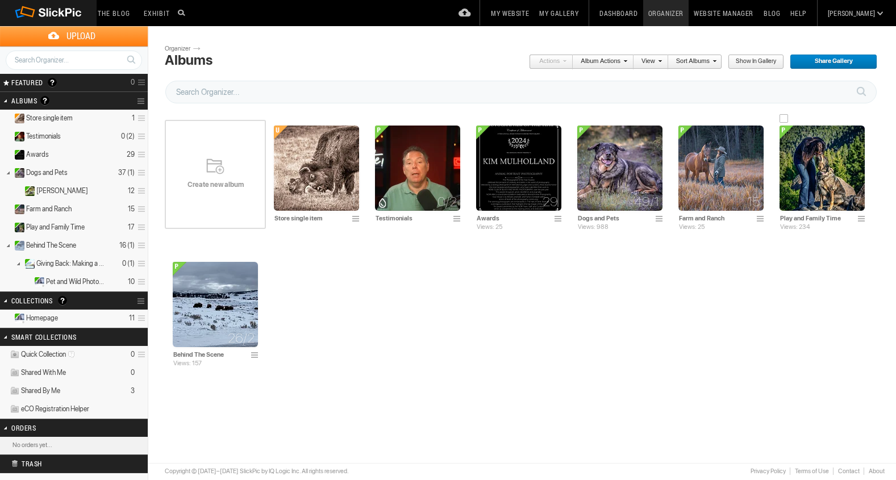
click at [803, 172] on img at bounding box center [822, 168] width 85 height 85
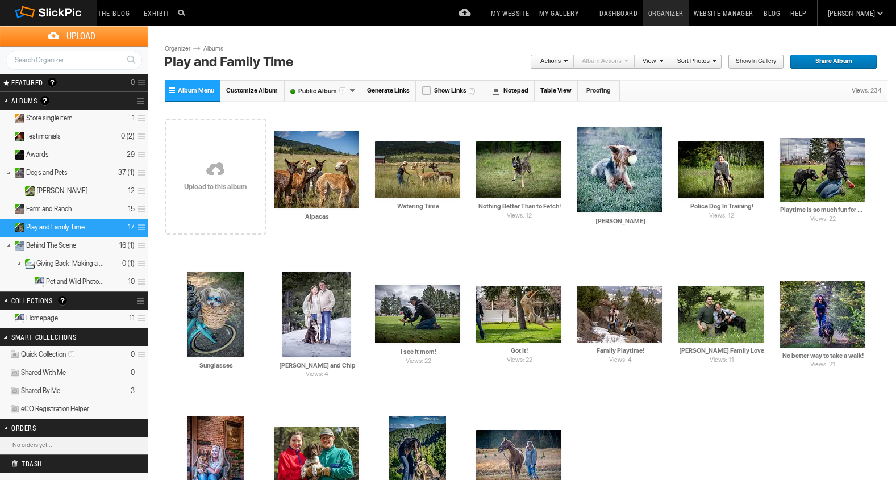
click at [218, 164] on link at bounding box center [215, 170] width 101 height 131
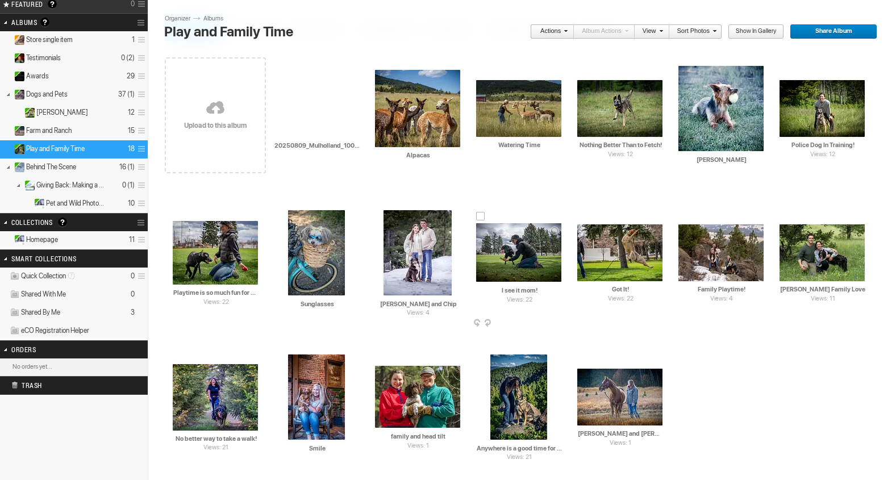
scroll to position [78, 0]
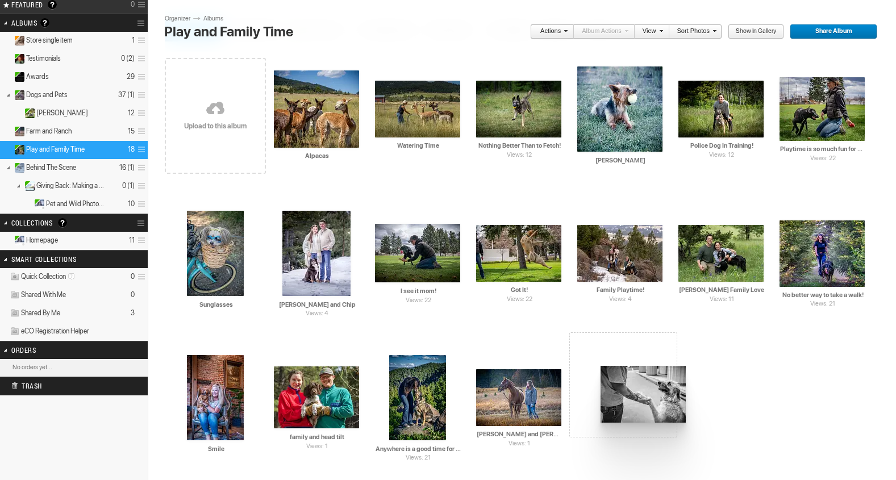
drag, startPoint x: 327, startPoint y: 115, endPoint x: 593, endPoint y: 364, distance: 363.5
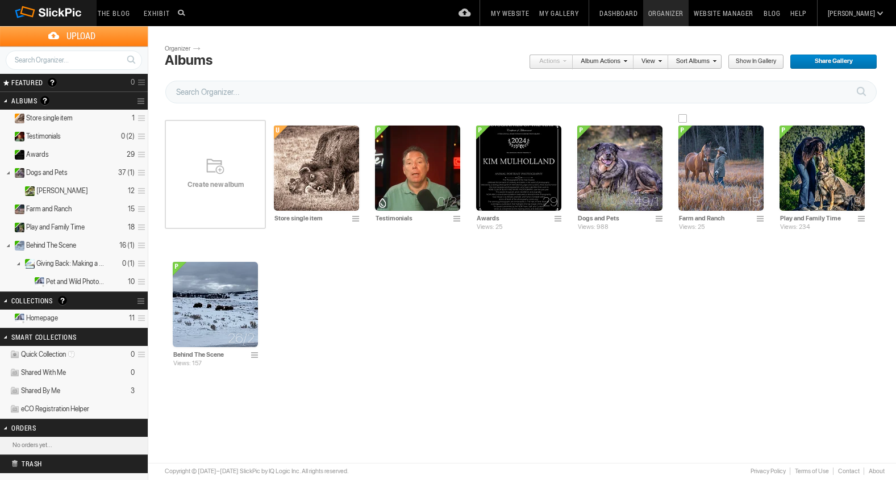
click at [695, 177] on img at bounding box center [721, 168] width 85 height 85
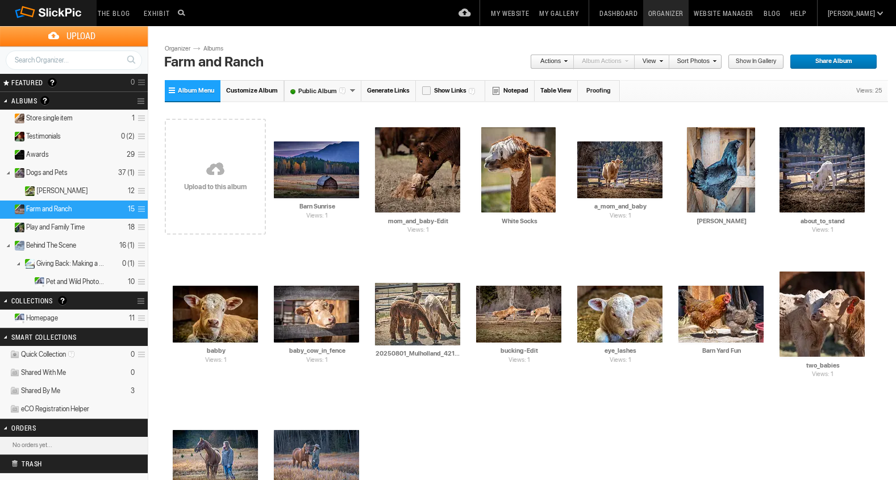
click at [689, 13] on link "Organizer" at bounding box center [665, 13] width 45 height 26
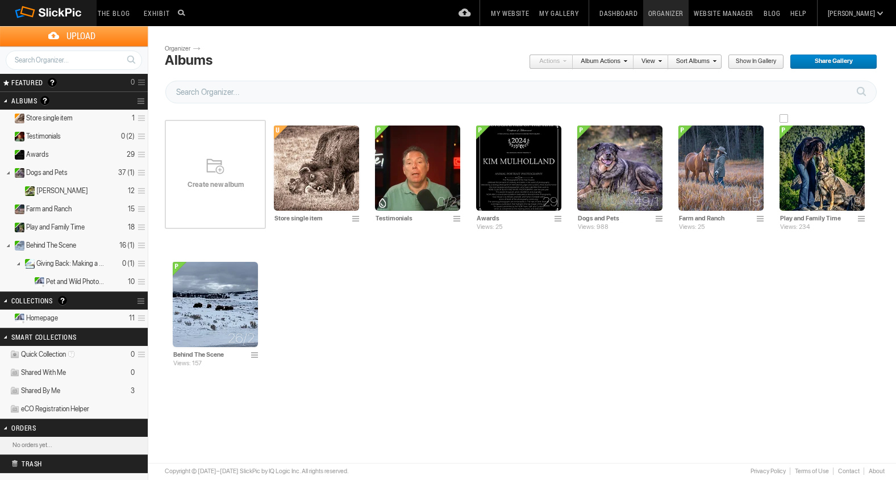
click at [805, 179] on img at bounding box center [822, 168] width 85 height 85
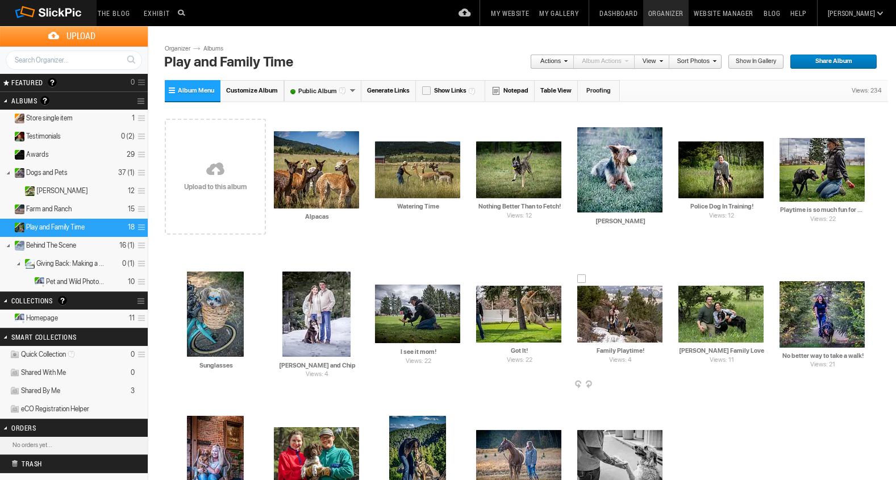
scroll to position [126, 0]
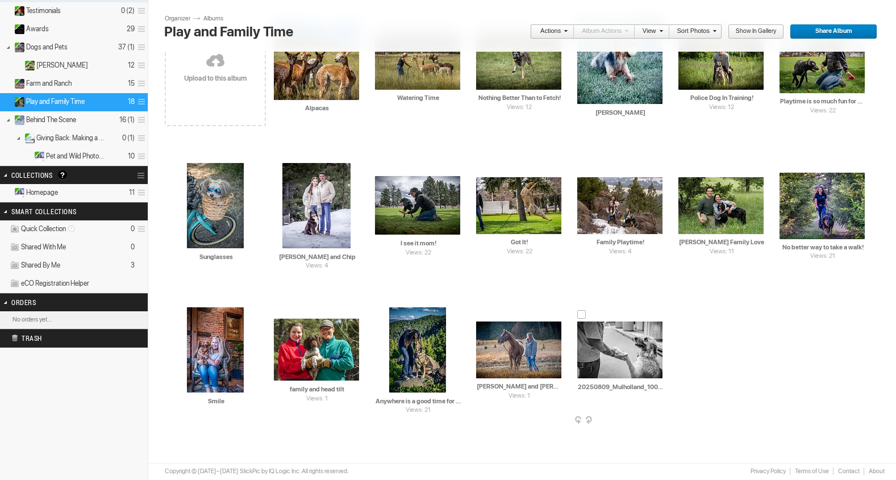
click at [659, 386] on input "20250809_Mulholland_1000619_LuminarNeo-edit" at bounding box center [621, 387] width 86 height 10
click at [657, 390] on input "0619_LuminarNeo-edit" at bounding box center [621, 387] width 86 height 10
type input "0"
type input "The Best Kind of Hand Shake"
click at [795, 381] on div "Drop your photos here Upload to this album AI Alpacas HTML: Direct: Forum: Phot…" at bounding box center [527, 212] width 724 height 433
